Goal: Obtain resource: Obtain resource

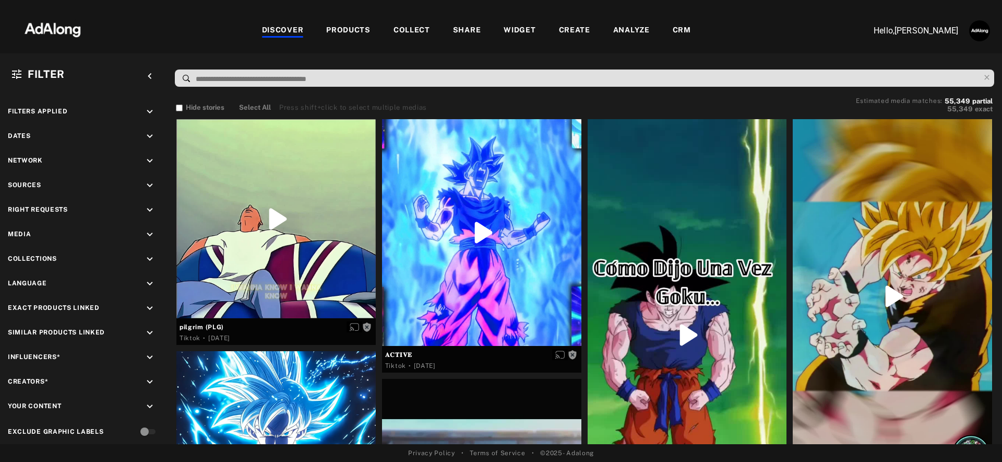
click at [525, 29] on div "WIDGET" at bounding box center [520, 31] width 32 height 13
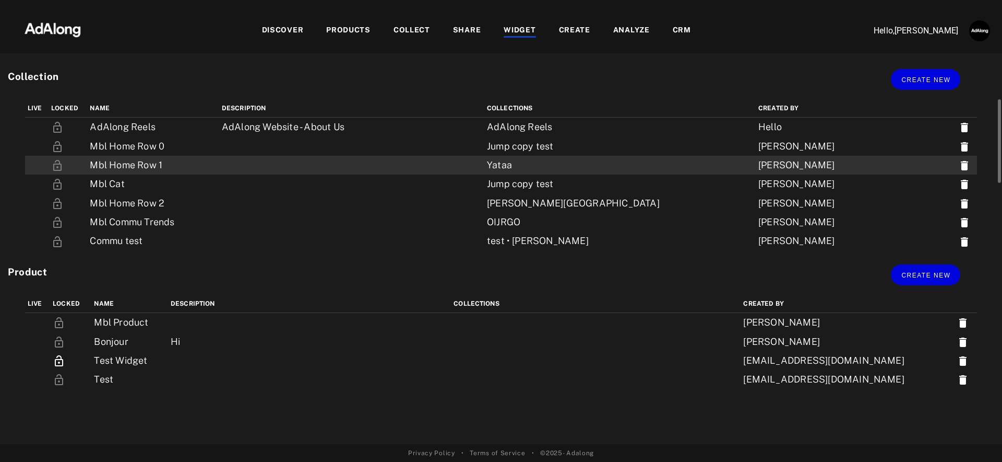
click at [483, 162] on td at bounding box center [351, 165] width 265 height 19
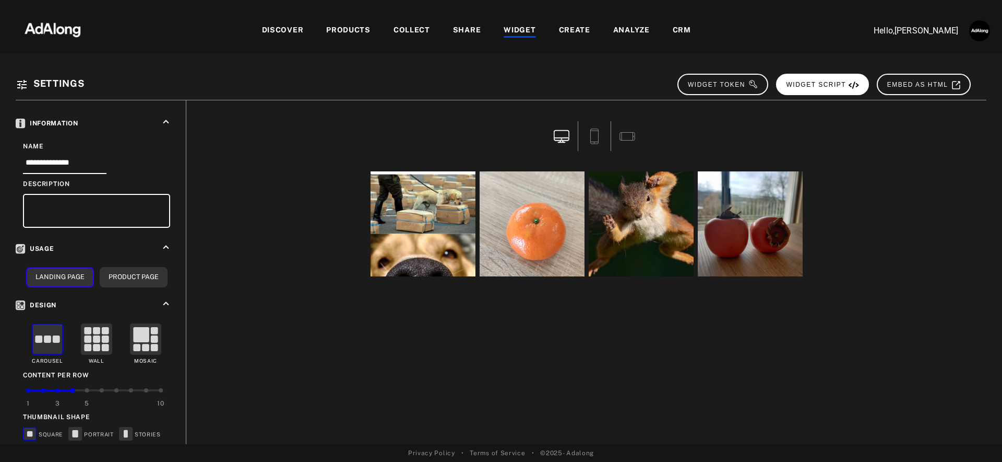
click at [835, 85] on span "WIDGET SCRIPT" at bounding box center [823, 84] width 73 height 7
